Goal: Find specific page/section

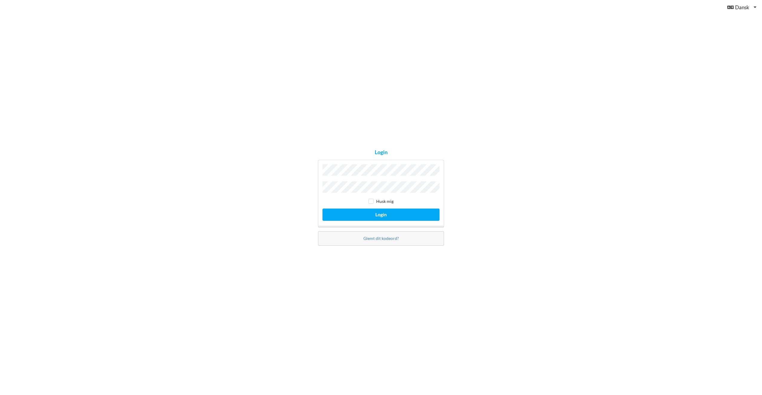
click at [323, 208] on button "Login" at bounding box center [381, 214] width 117 height 12
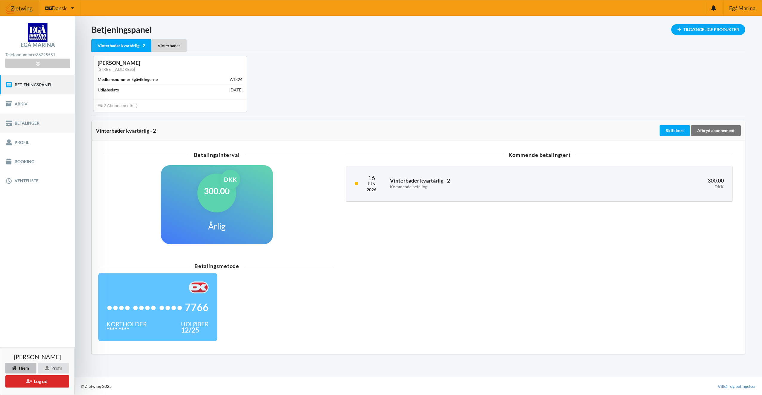
click at [26, 120] on link "Betalinger" at bounding box center [37, 122] width 75 height 19
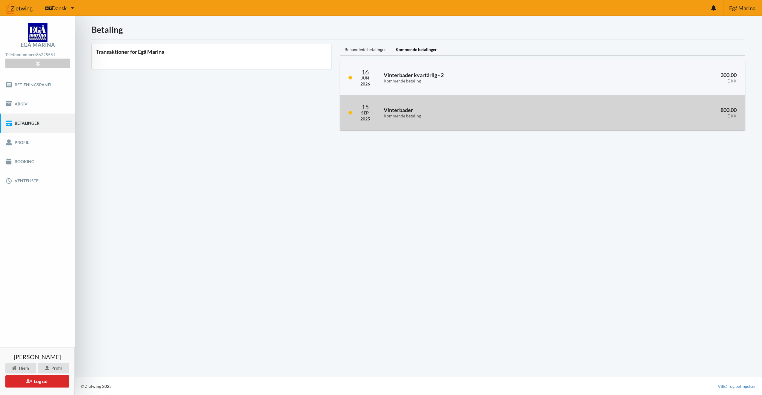
click at [405, 108] on h3 "Vinterbader Kommende betaling" at bounding box center [475, 113] width 183 height 12
